Goal: Task Accomplishment & Management: Complete application form

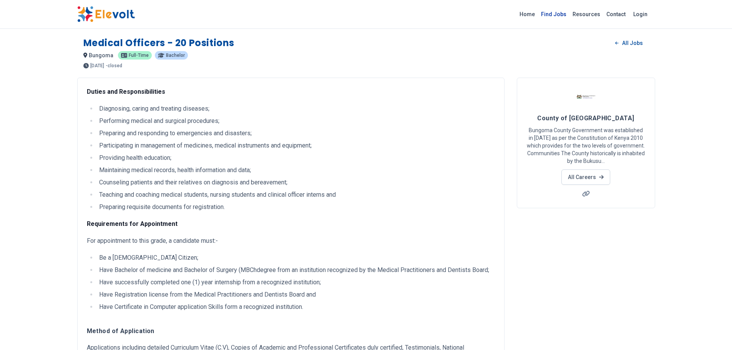
click at [561, 15] on link "Find Jobs" at bounding box center [554, 14] width 32 height 12
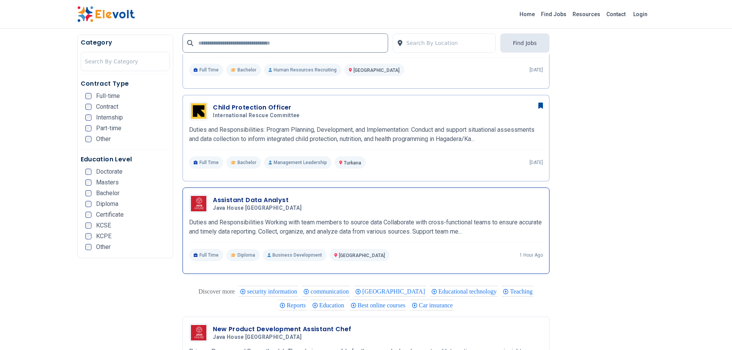
scroll to position [1345, 0]
click at [494, 232] on p "Duties and Responsibilities Working with team members to source data Collaborat…" at bounding box center [366, 226] width 354 height 18
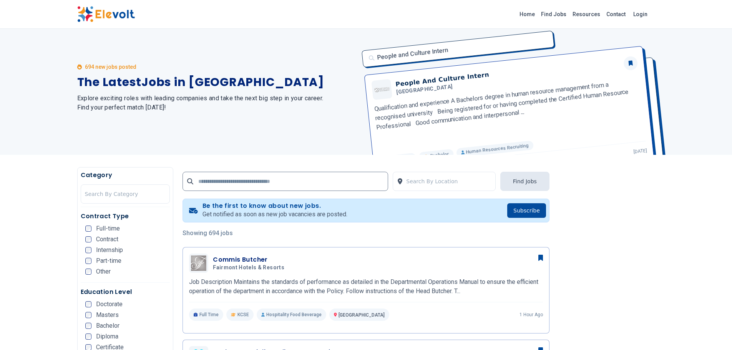
scroll to position [0, 0]
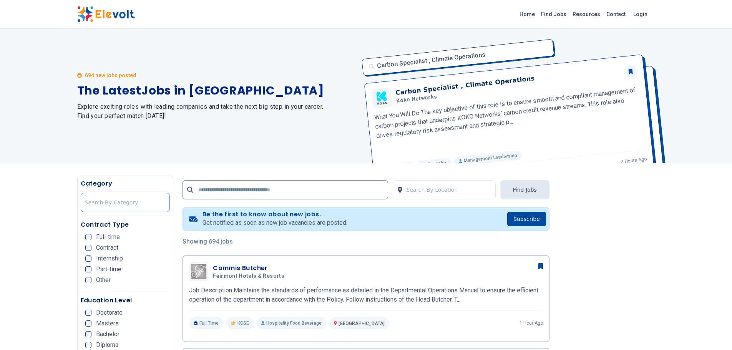
click at [146, 204] on div at bounding box center [125, 202] width 81 height 15
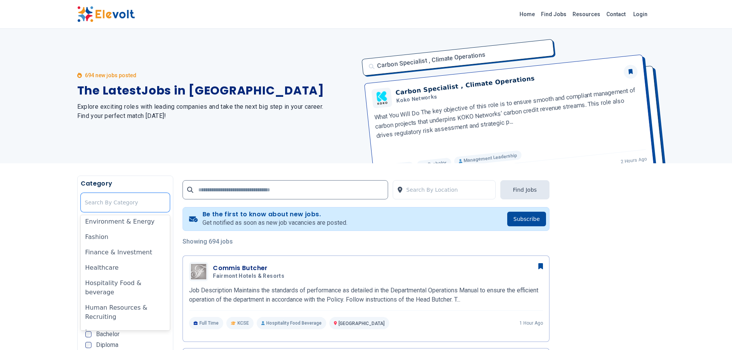
scroll to position [230, 0]
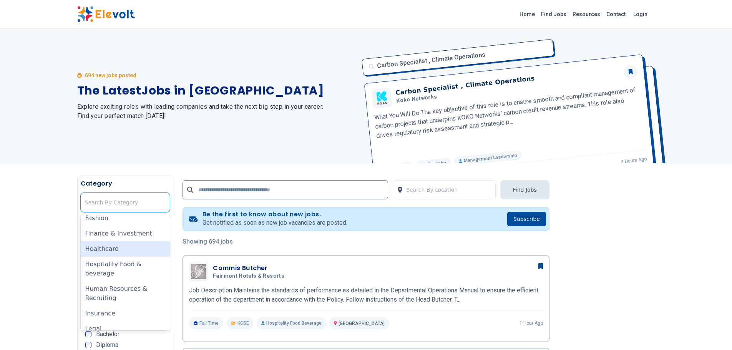
click at [123, 252] on div "Healthcare" at bounding box center [126, 248] width 90 height 15
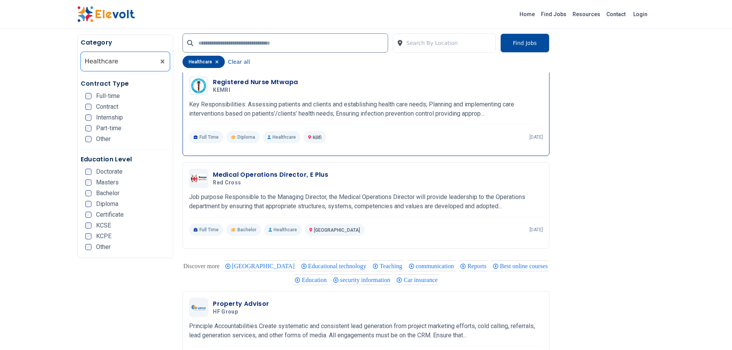
scroll to position [1333, 0]
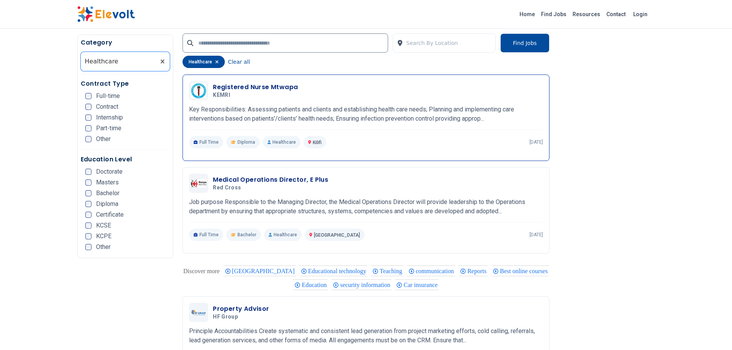
click at [272, 82] on div "Registered Nurse Mtwapa KEMRI 08/13/2025 09/12/2025" at bounding box center [366, 90] width 354 height 19
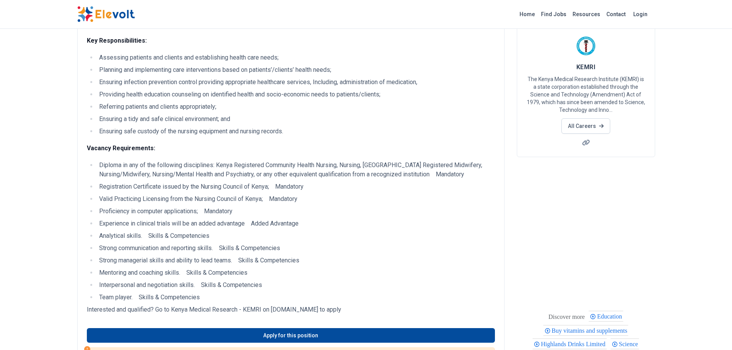
scroll to position [154, 0]
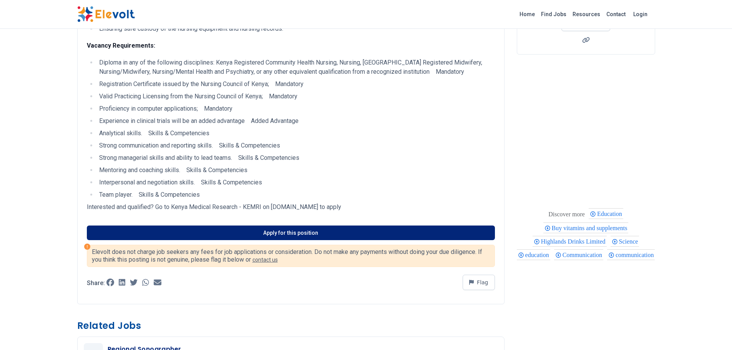
click at [261, 235] on link "Apply for this position" at bounding box center [291, 233] width 408 height 15
